Goal: Task Accomplishment & Management: Complete application form

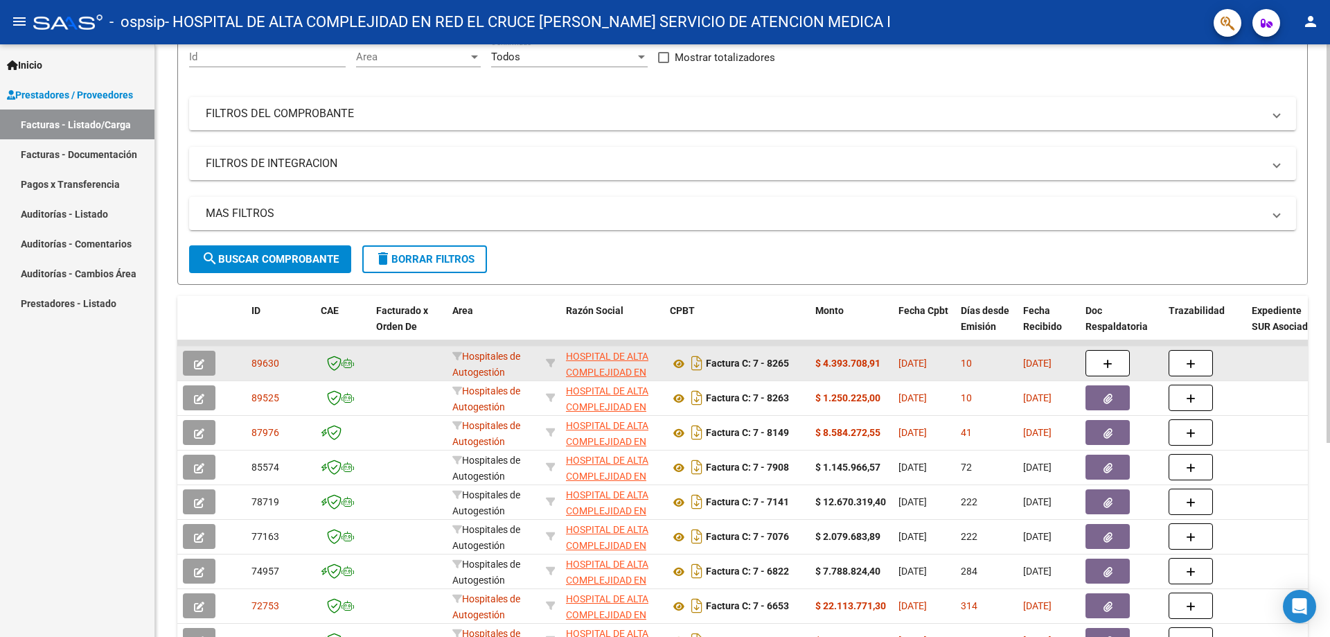
scroll to position [208, 0]
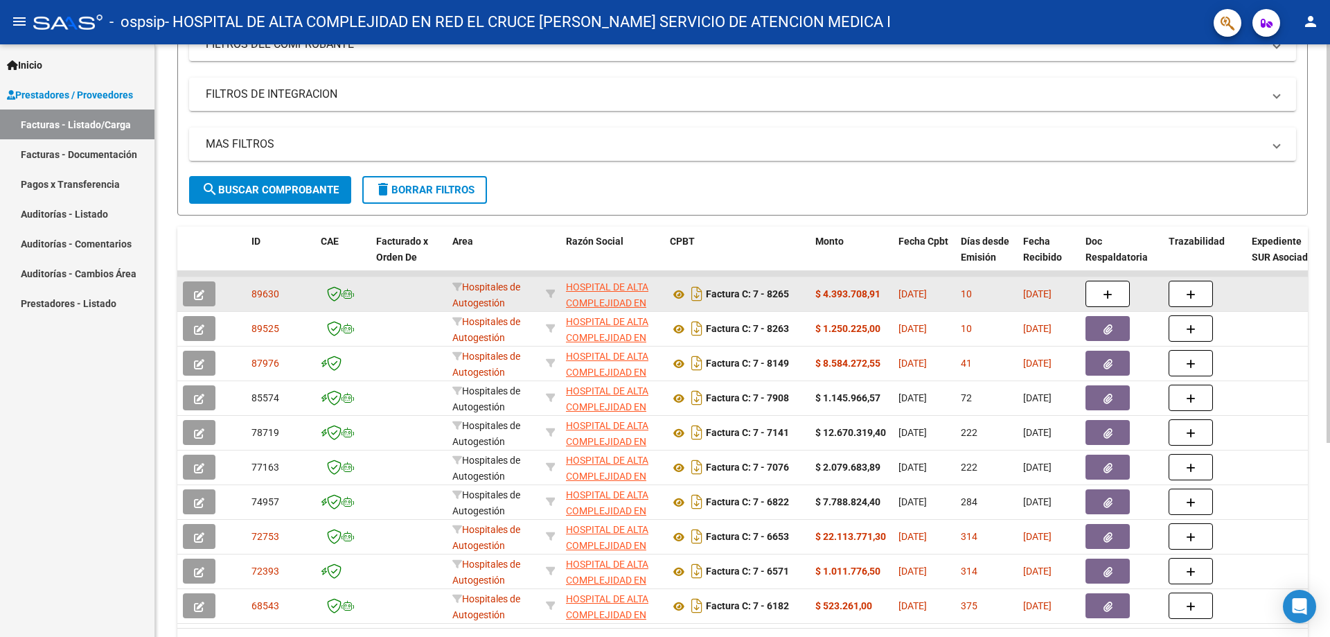
click at [870, 297] on strong "$ 4.393.708,91" at bounding box center [848, 293] width 65 height 11
click at [985, 295] on div "10" at bounding box center [986, 294] width 51 height 16
click at [1232, 301] on div at bounding box center [1205, 294] width 72 height 26
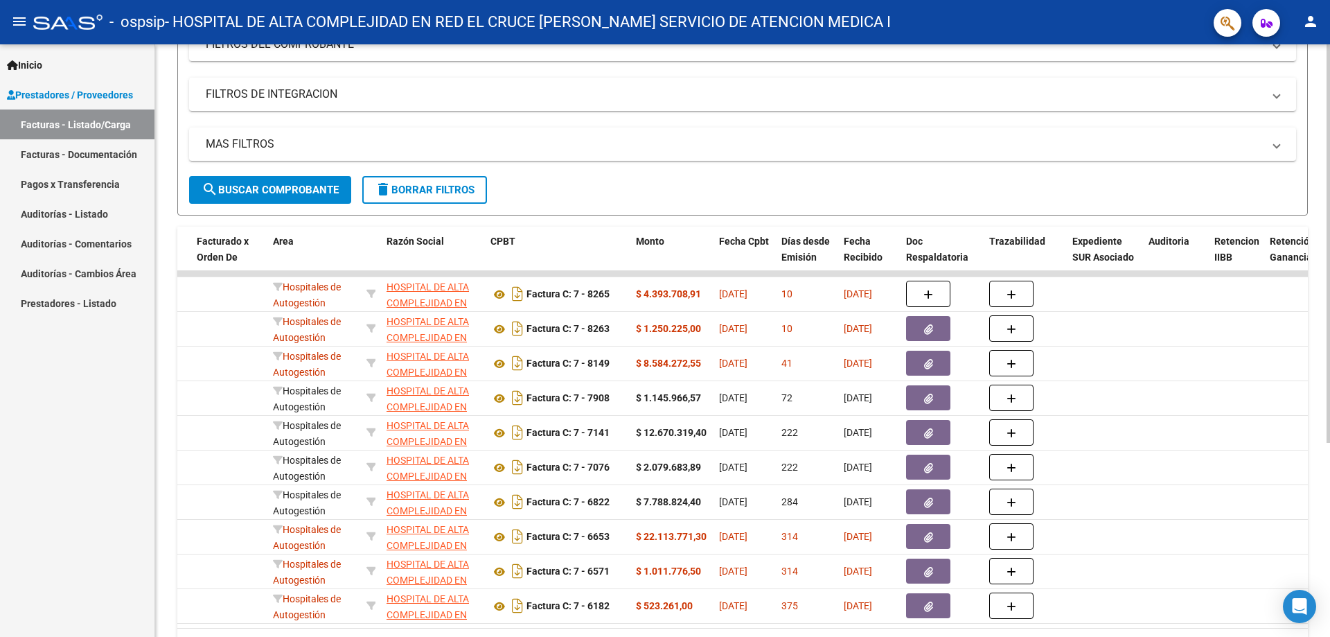
scroll to position [0, 0]
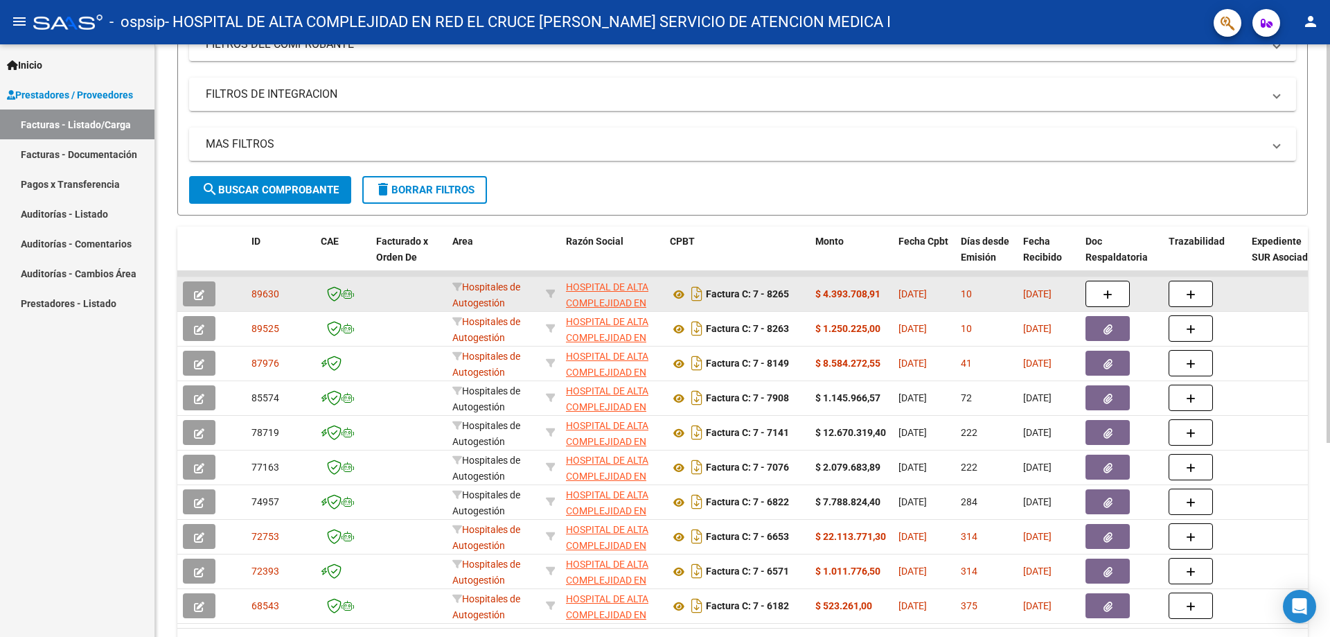
click at [198, 290] on icon "button" at bounding box center [199, 295] width 10 height 10
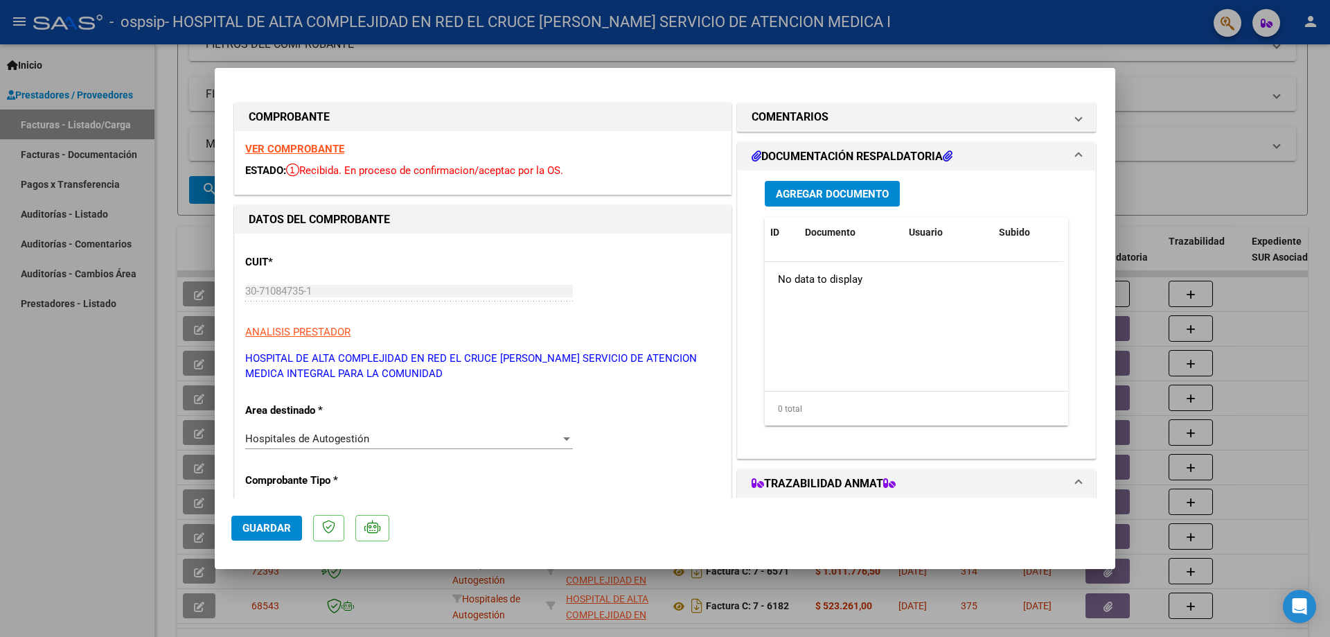
click at [895, 590] on div at bounding box center [665, 318] width 1330 height 637
type input "$ 0,00"
